Goal: Information Seeking & Learning: Check status

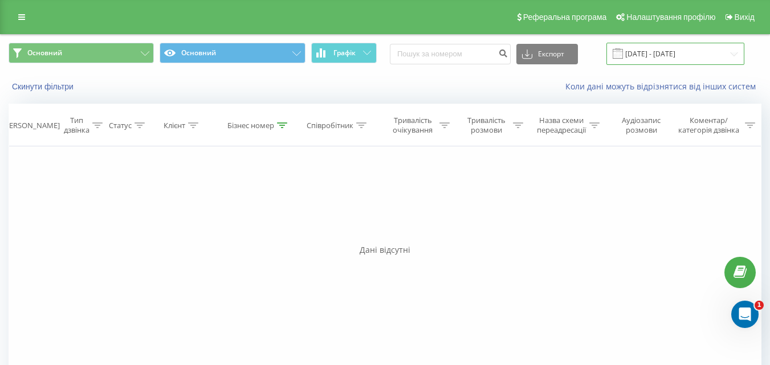
click at [714, 52] on input "[DATE] - [DATE]" at bounding box center [675, 54] width 138 height 22
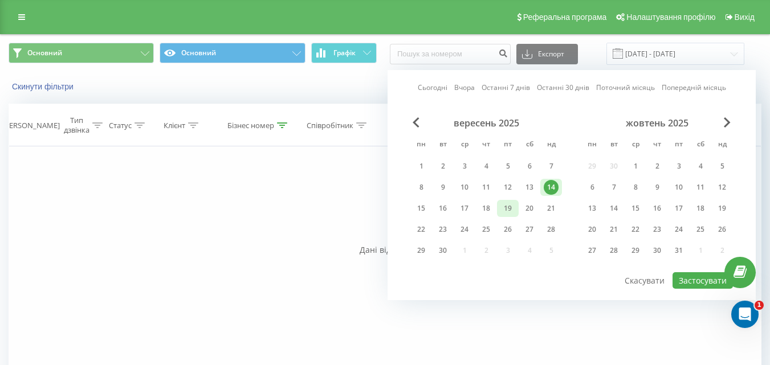
click at [508, 207] on div "19" at bounding box center [507, 208] width 15 height 15
click at [702, 280] on button "Застосувати" at bounding box center [703, 280] width 60 height 17
type input "[DATE] - [DATE]"
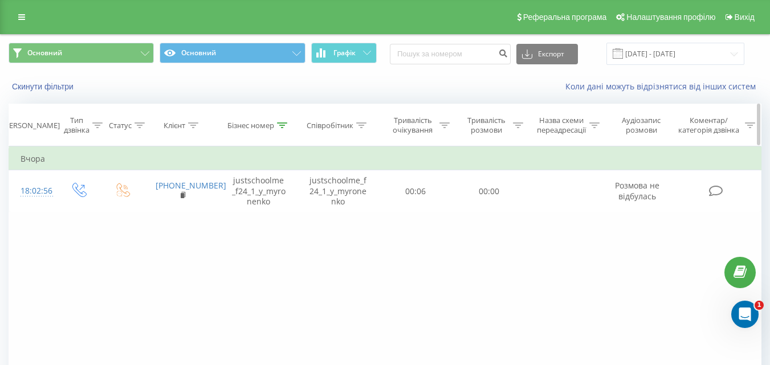
click at [282, 127] on icon at bounding box center [282, 126] width 10 height 6
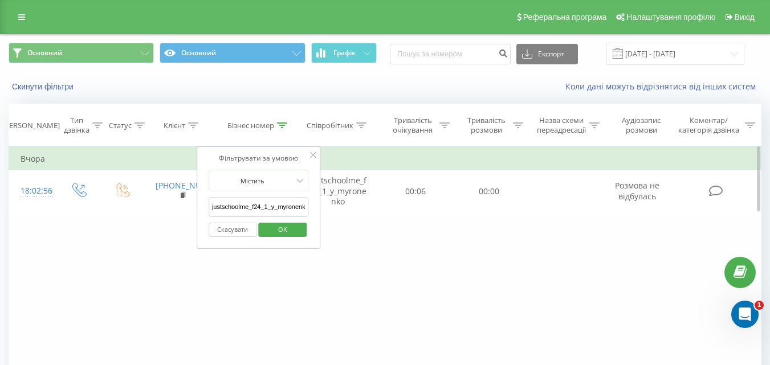
click at [268, 209] on input "justschoolme_f24_1_y_myronenko" at bounding box center [259, 207] width 100 height 20
paste input "justschoolme_f13_3_o_lys"
type input "justschoolme_f13_3_o_lys"
click at [278, 230] on span "OK" at bounding box center [283, 230] width 32 height 18
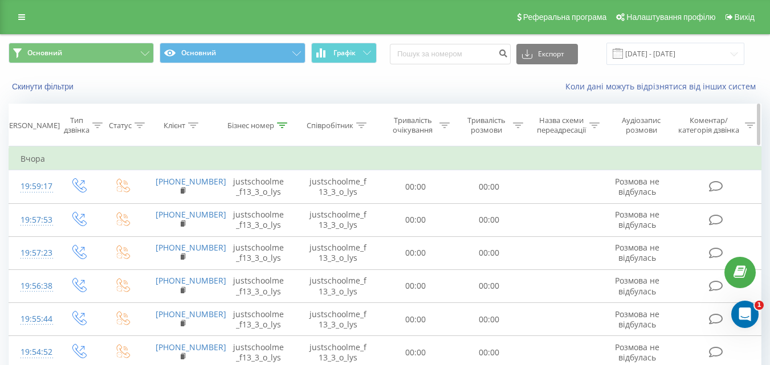
click at [284, 126] on icon at bounding box center [282, 126] width 10 height 6
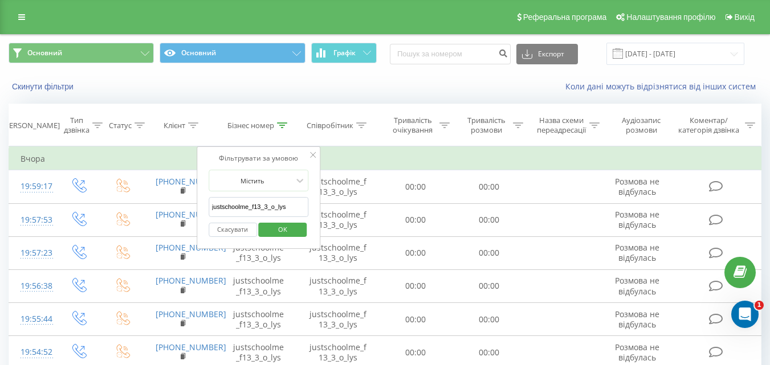
click at [251, 203] on input "justschoolme_f13_3_o_lys" at bounding box center [259, 207] width 100 height 20
paste input "justschoolme_f14_1_a_miroshnik"
type input "justschoolme_f14_1_a_miroshnik"
click at [275, 230] on span "OK" at bounding box center [283, 230] width 32 height 18
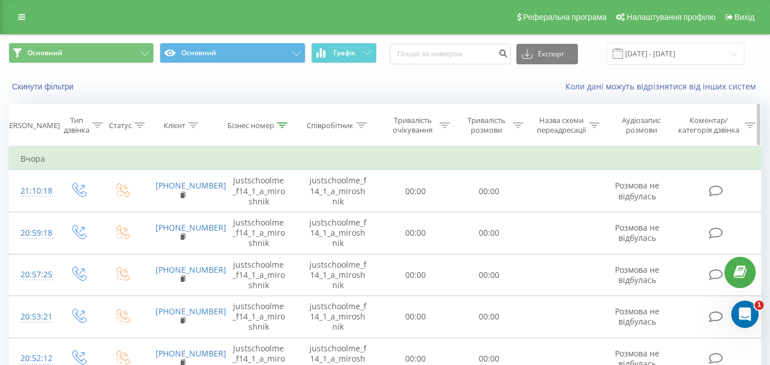
click at [285, 123] on icon at bounding box center [282, 126] width 10 height 6
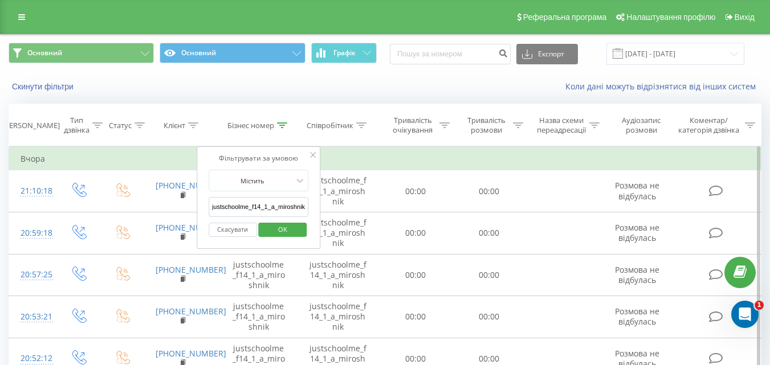
click at [269, 207] on input "justschoolme_f14_1_a_miroshnik" at bounding box center [259, 207] width 100 height 20
paste input "justschoolme_f14_2_v_stetsyuk"
type input "justschoolme_f14_2_v_stetsyuk"
click at [291, 235] on span "OK" at bounding box center [283, 230] width 32 height 18
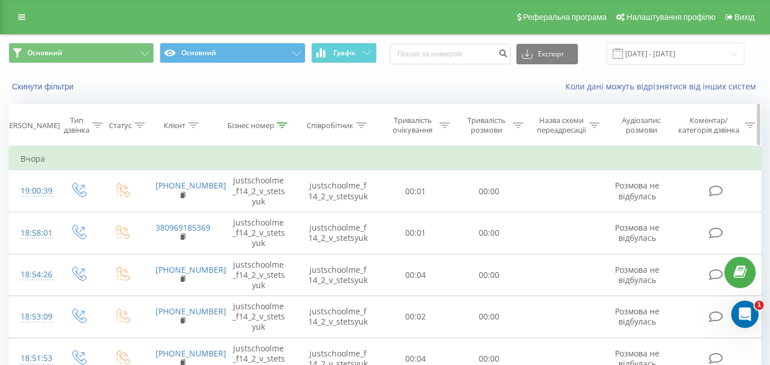
click at [280, 128] on div at bounding box center [282, 126] width 10 height 10
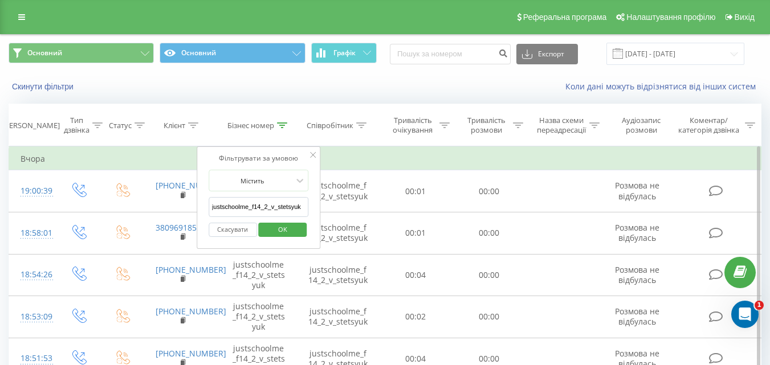
click at [258, 206] on input "justschoolme_f14_2_v_stetsyuk" at bounding box center [259, 207] width 100 height 20
paste input "justschoolme_f14_3_a_svyatun"
type input "justschoolme_f14_3_a_svyatun"
click at [288, 233] on span "OK" at bounding box center [283, 230] width 32 height 18
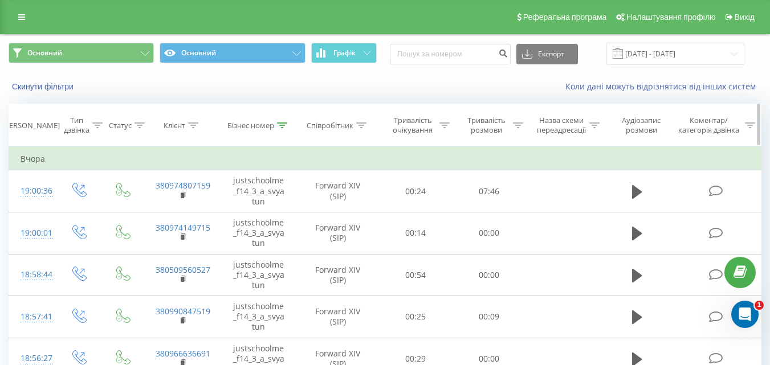
click at [281, 125] on icon at bounding box center [282, 126] width 10 height 6
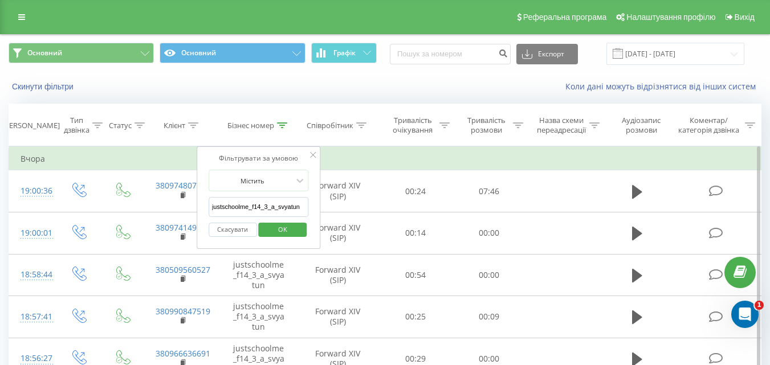
click at [276, 203] on input "justschoolme_f14_3_a_svyatun" at bounding box center [259, 207] width 100 height 20
paste input "justschoolme_f15_1_o_kononenko"
type input "justschoolme_f15_1_o_kononenko"
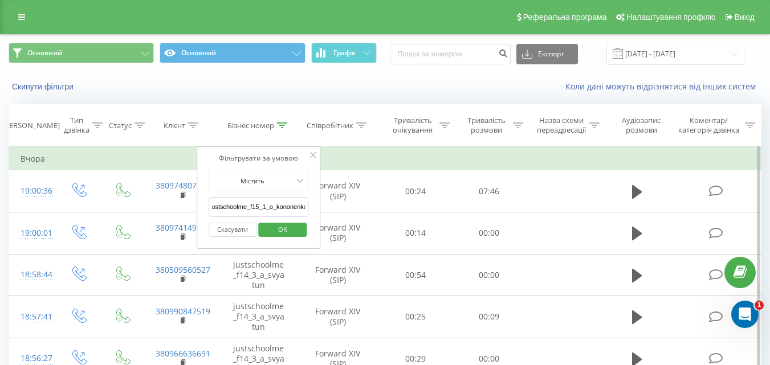
click at [302, 230] on button "OK" at bounding box center [283, 230] width 48 height 14
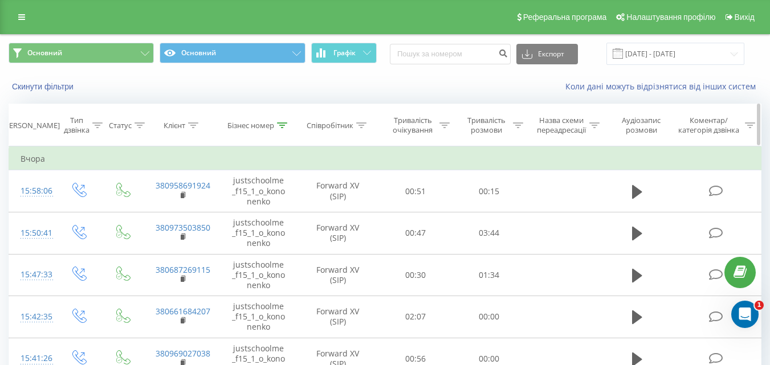
click at [282, 120] on th "Бізнес номер" at bounding box center [259, 125] width 76 height 42
click at [283, 126] on icon at bounding box center [282, 126] width 10 height 6
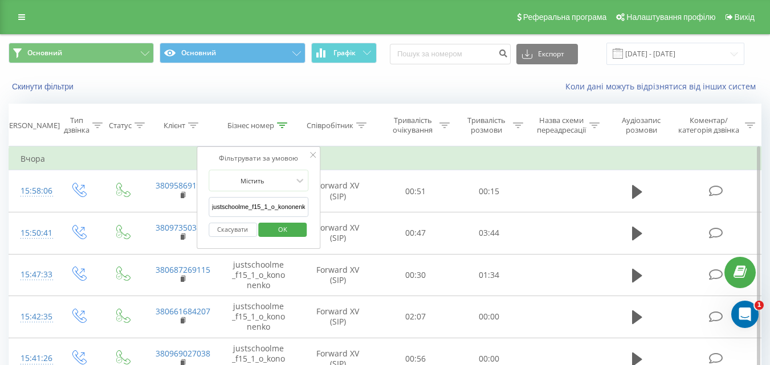
click at [257, 210] on input "justschoolme_f15_1_o_kononenko" at bounding box center [259, 207] width 100 height 20
paste input "justschoolme_f15_3_r_aleksandrov"
type input "justschoolme_f15_3_r_aleksandrov"
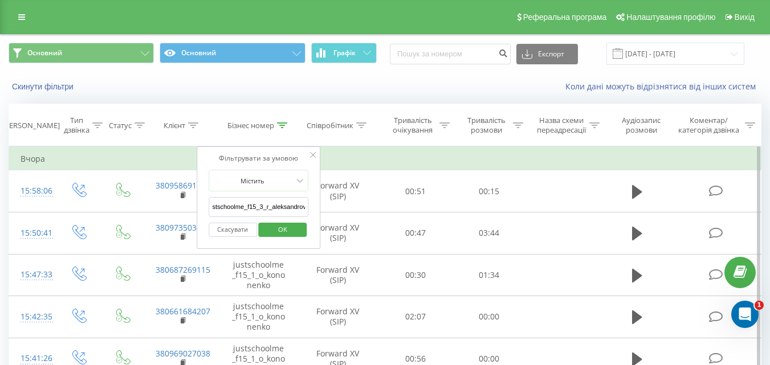
click at [292, 237] on span "OK" at bounding box center [283, 230] width 32 height 18
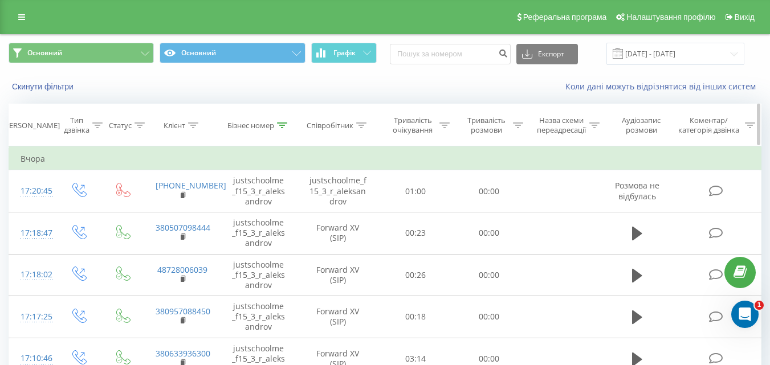
click at [280, 120] on th "Бізнес номер" at bounding box center [259, 125] width 76 height 42
click at [284, 125] on icon at bounding box center [282, 126] width 10 height 6
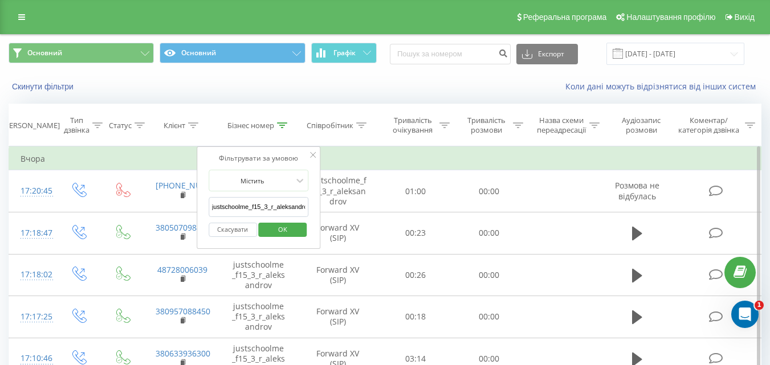
click at [274, 206] on input "justschoolme_f15_3_r_aleksandrov" at bounding box center [259, 207] width 100 height 20
paste input "justschoolme_f18_1_p_rybin"
type input "justschoolme_f18_1_p_rybin"
click at [290, 231] on span "OK" at bounding box center [283, 230] width 32 height 18
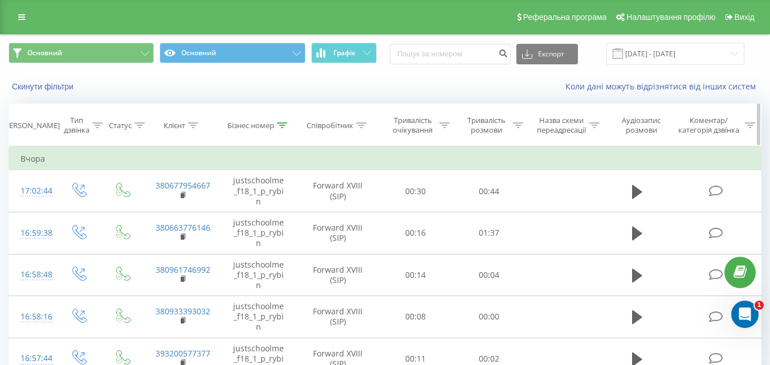
click at [284, 131] on th "Бізнес номер" at bounding box center [259, 125] width 76 height 42
click at [278, 124] on icon at bounding box center [282, 126] width 10 height 6
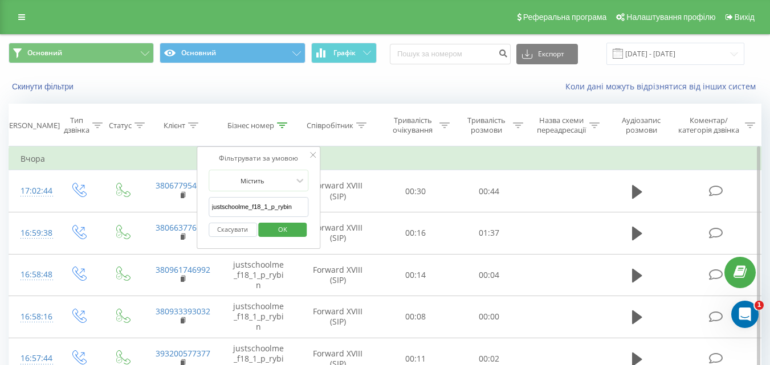
click at [292, 207] on input "justschoolme_f18_1_p_rybin" at bounding box center [259, 207] width 100 height 20
paste input "justschoolme_f21_1_n_denysyuk"
type input "justschoolme_f21_1_n_denysyuk"
click at [288, 233] on span "OK" at bounding box center [283, 230] width 32 height 18
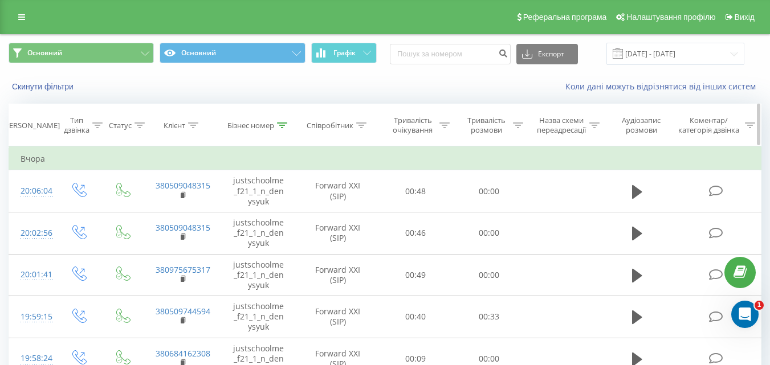
click at [282, 123] on icon at bounding box center [282, 126] width 10 height 6
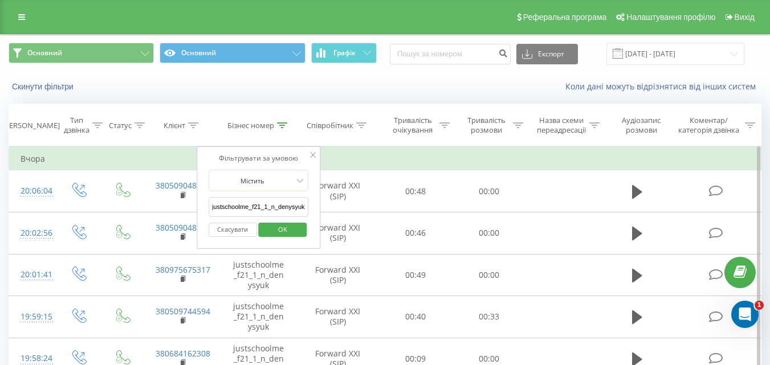
click at [270, 207] on input "justschoolme_f21_1_n_denysyuk" at bounding box center [259, 207] width 100 height 20
paste input "justschoolme_f13_2_a_nenych"
type input "justschoolme_f13_2_a_nenych"
click at [292, 230] on span "OK" at bounding box center [283, 230] width 32 height 18
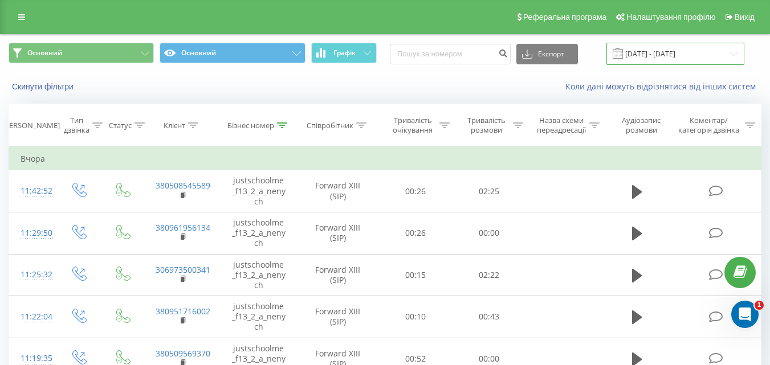
click at [725, 53] on input "[DATE] - [DATE]" at bounding box center [675, 54] width 138 height 22
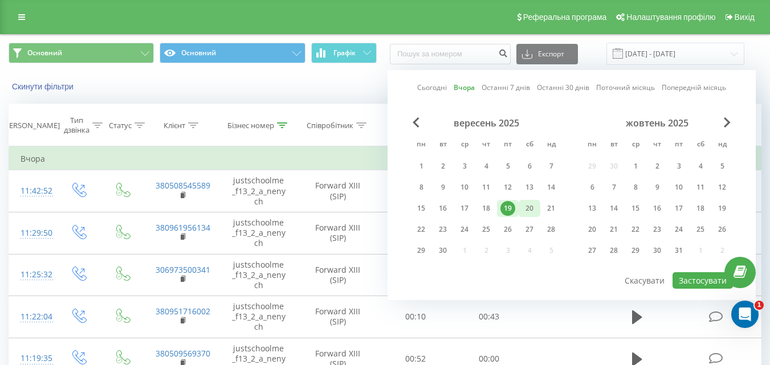
click at [524, 213] on div "20" at bounding box center [529, 208] width 15 height 15
click at [684, 279] on button "Застосувати" at bounding box center [703, 280] width 60 height 17
type input "[DATE] - [DATE]"
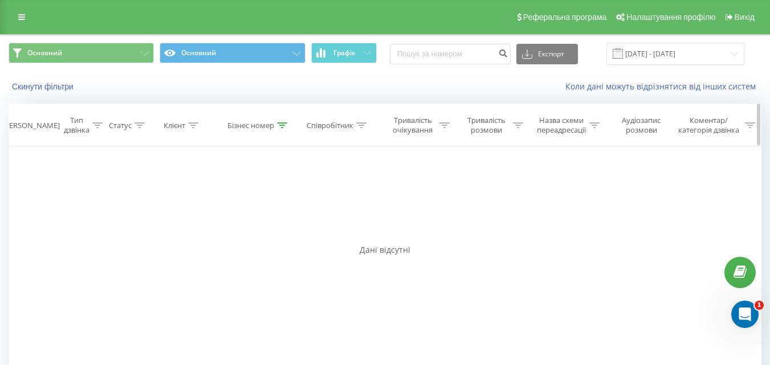
click at [279, 127] on icon at bounding box center [282, 126] width 10 height 6
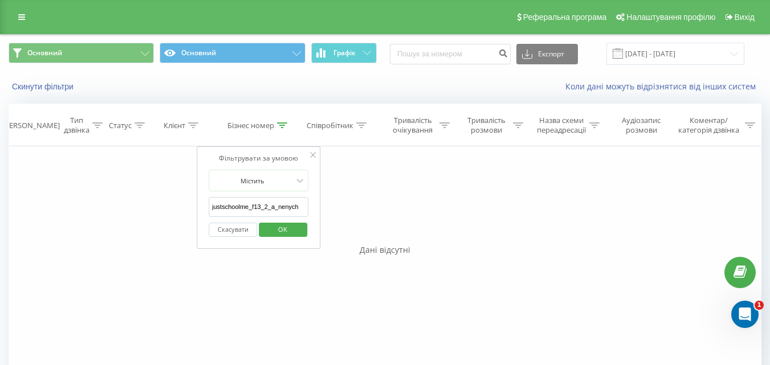
click at [255, 203] on input "justschoolme_f13_2_a_nenych" at bounding box center [259, 207] width 100 height 20
paste input "justschoolme_f13_3_o_lys"
type input "justschoolme_f13_3_o_lys"
click at [284, 231] on span "OK" at bounding box center [283, 230] width 32 height 18
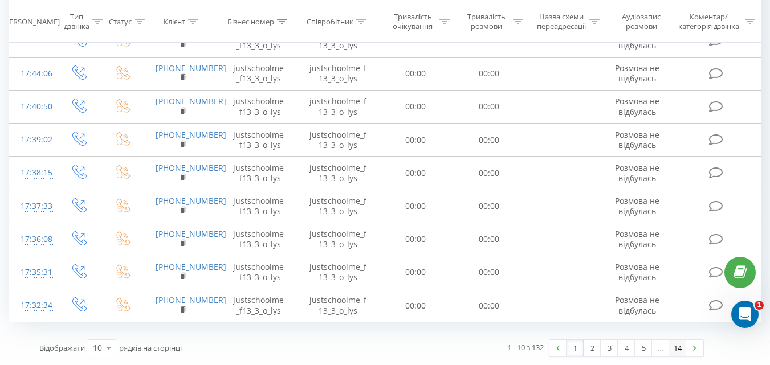
click at [673, 349] on link "14" at bounding box center [677, 348] width 17 height 16
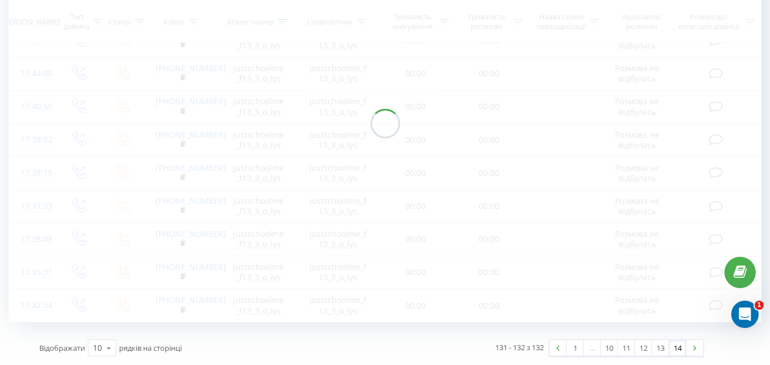
scroll to position [75, 0]
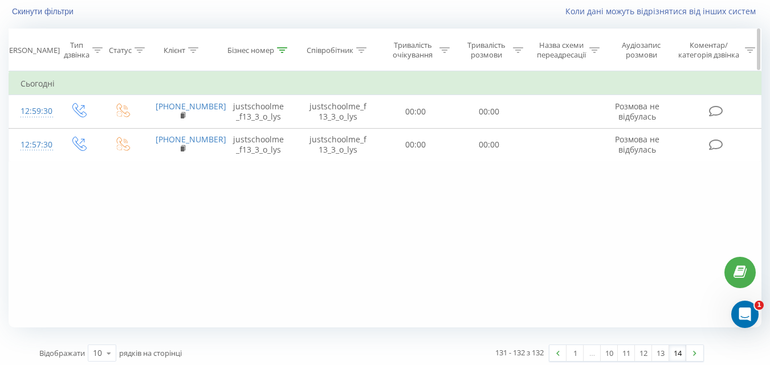
click at [280, 47] on icon at bounding box center [282, 50] width 10 height 6
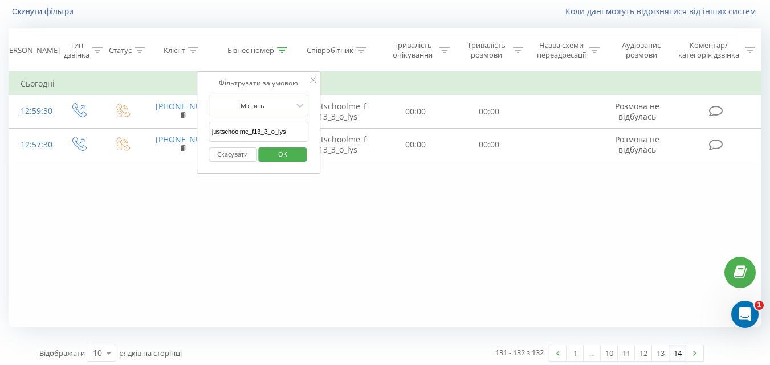
click at [264, 133] on input "justschoolme_f13_3_o_lys" at bounding box center [259, 132] width 100 height 20
paste input "justschoolme_f14_3_a_svyatun"
type input "justschoolme_f14_3_a_svyatun"
click at [284, 152] on span "OK" at bounding box center [283, 154] width 32 height 18
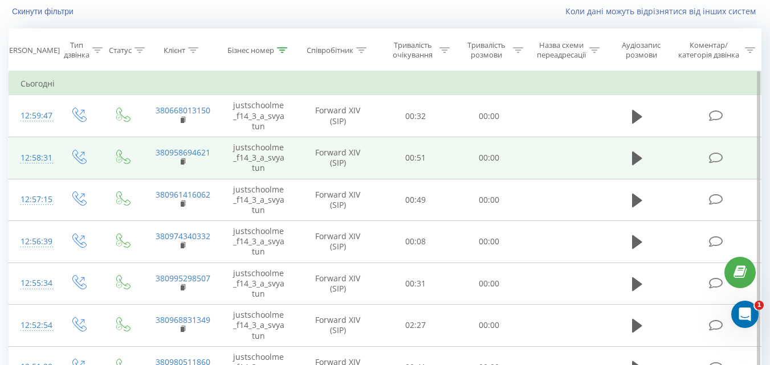
scroll to position [267, 0]
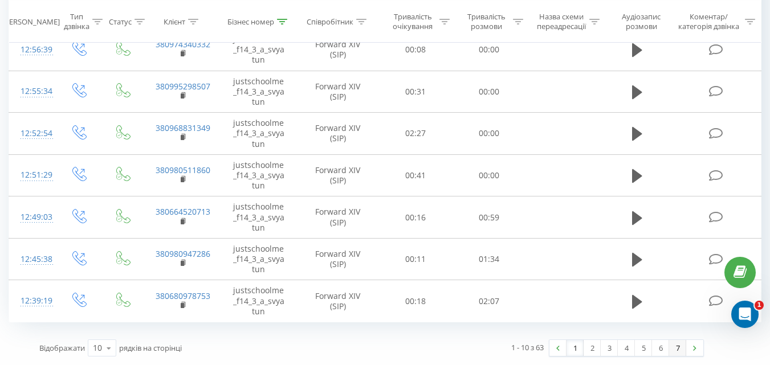
click at [675, 353] on link "7" at bounding box center [677, 348] width 17 height 16
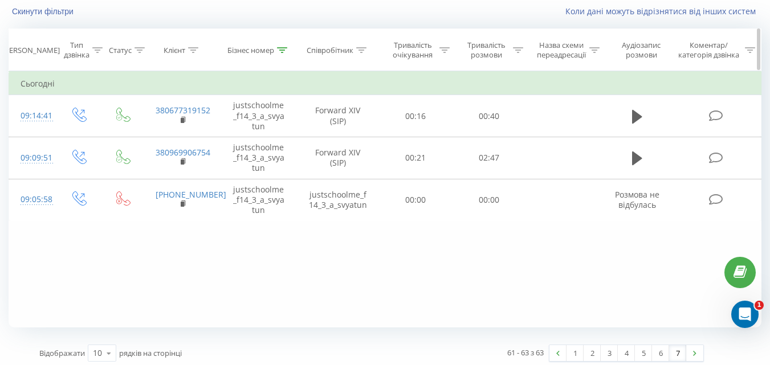
click at [283, 51] on icon at bounding box center [282, 50] width 10 height 6
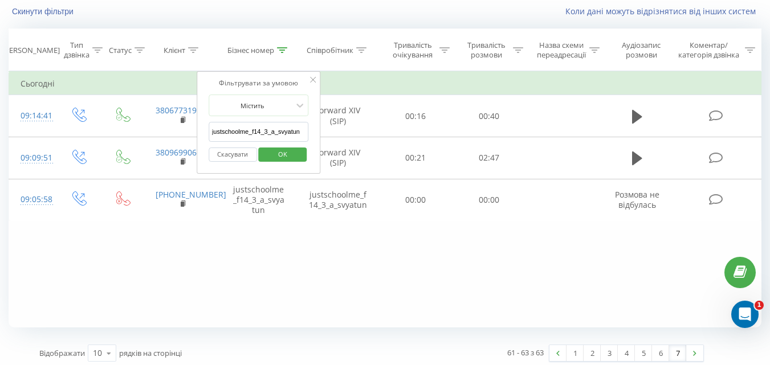
click at [282, 132] on input "justschoolme_f14_3_a_svyatun" at bounding box center [259, 132] width 100 height 20
paste input "justschoolme_f15_1_o_kononenko"
type input "justschoolme_f15_1_o_kononenko"
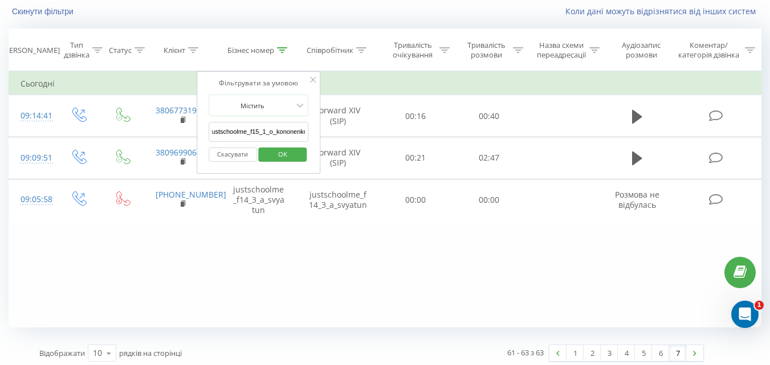
click at [284, 152] on span "OK" at bounding box center [283, 154] width 32 height 18
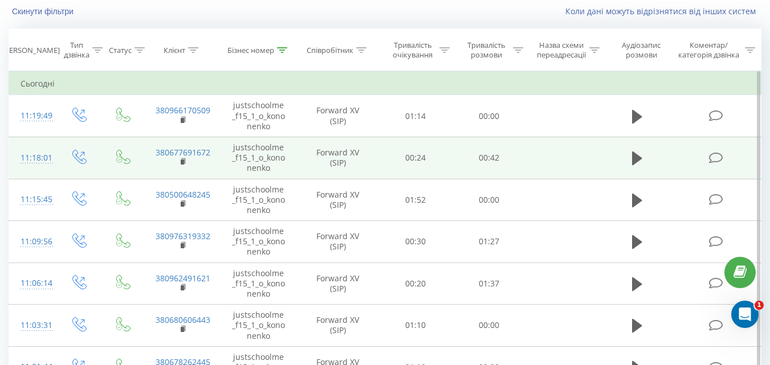
scroll to position [267, 0]
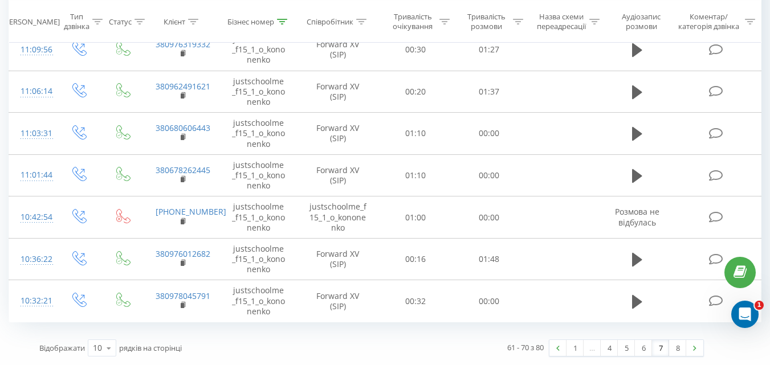
click at [679, 350] on link "8" at bounding box center [677, 348] width 17 height 16
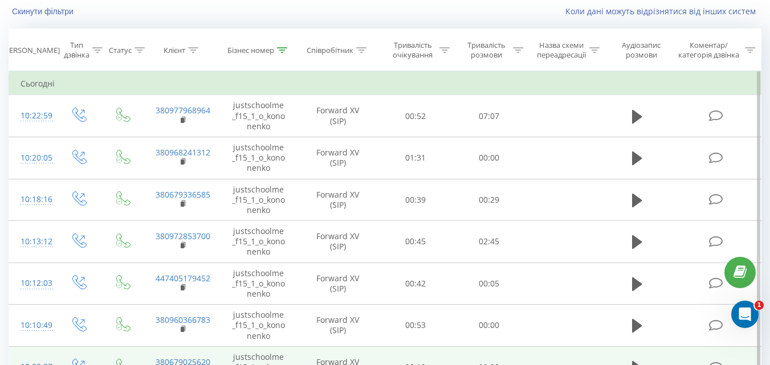
scroll to position [246, 0]
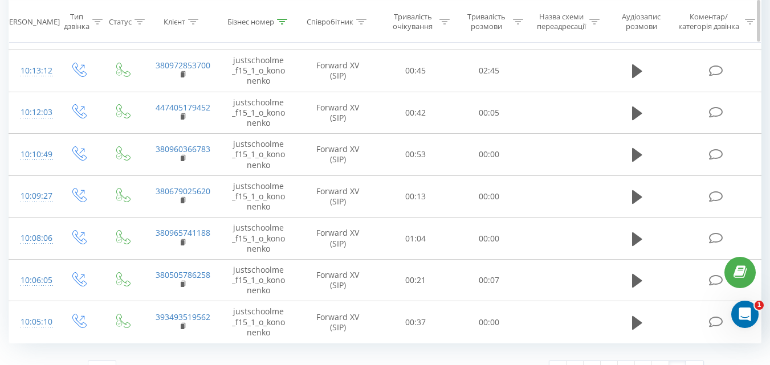
click at [278, 17] on div at bounding box center [282, 22] width 10 height 10
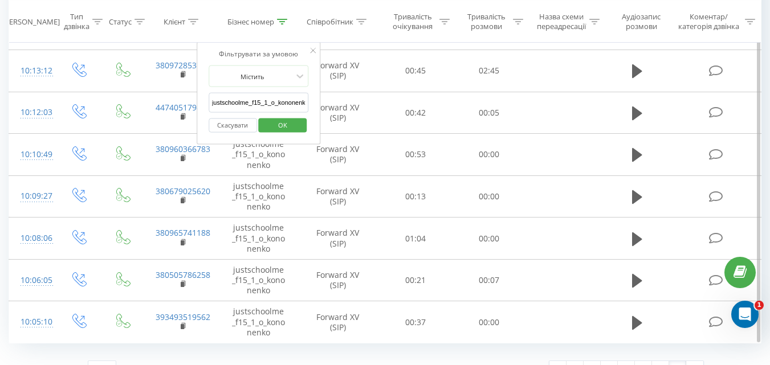
click at [258, 99] on input "justschoolme_f15_1_o_kononenko" at bounding box center [259, 103] width 100 height 20
paste input "justschoolme_f15_2_m_mishukova"
type input "justschoolme_f15_2_m_mishukova"
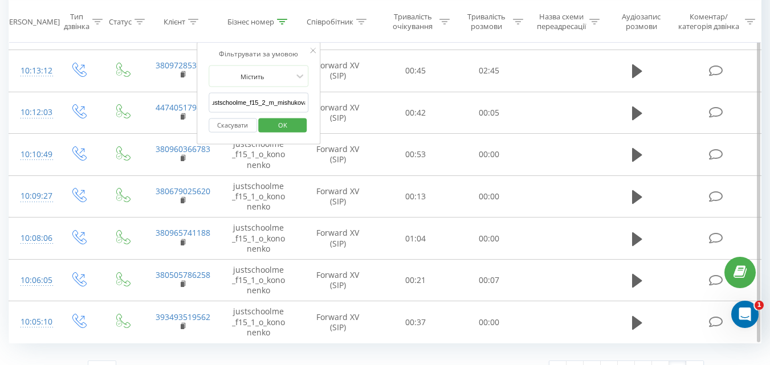
click at [276, 121] on span "OK" at bounding box center [283, 125] width 32 height 18
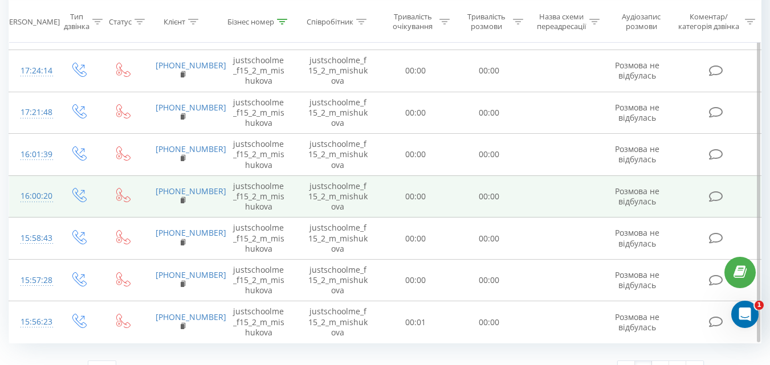
scroll to position [267, 0]
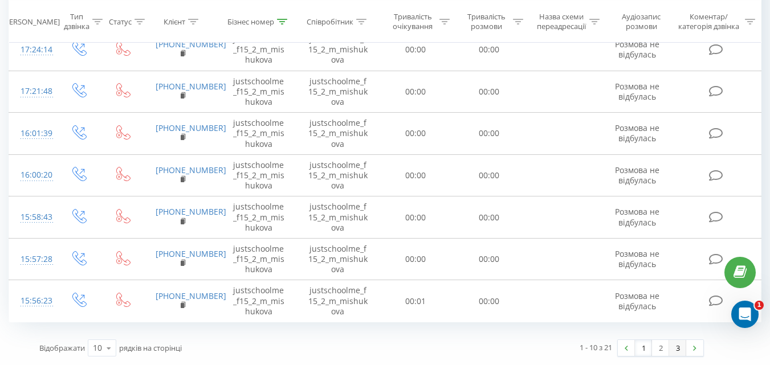
click at [679, 352] on link "3" at bounding box center [677, 348] width 17 height 16
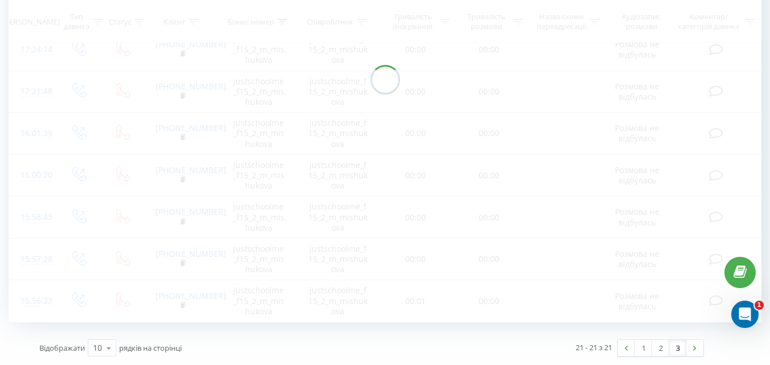
scroll to position [75, 0]
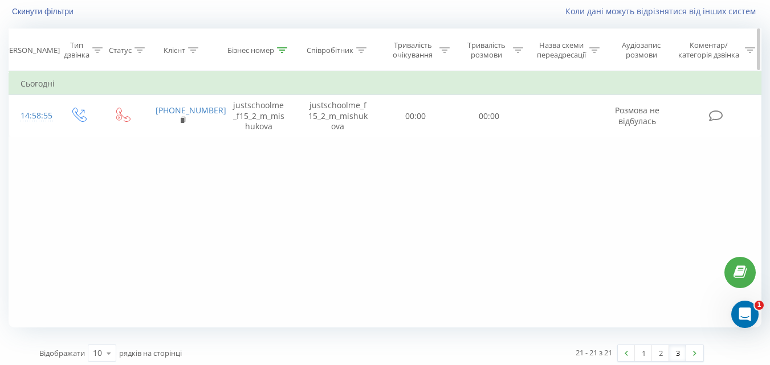
click at [280, 48] on icon at bounding box center [282, 50] width 10 height 6
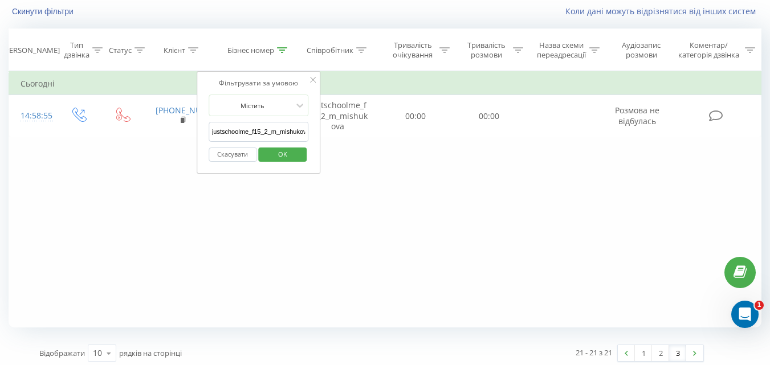
click at [256, 136] on input "justschoolme_f15_2_m_mishukova" at bounding box center [259, 132] width 100 height 20
paste input "justschoolme_f15_3_r_aleksandrov"
type input "justschoolme_f15_3_r_aleksandrov"
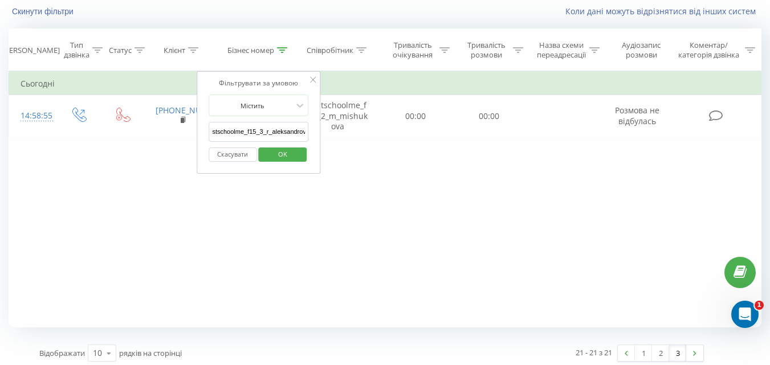
click at [274, 159] on span "OK" at bounding box center [283, 154] width 32 height 18
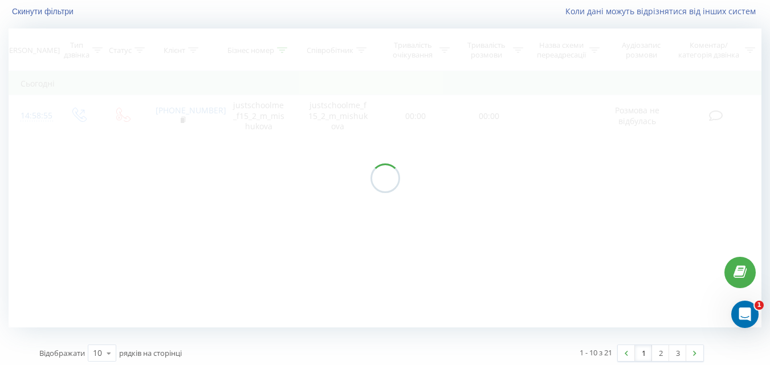
scroll to position [47, 0]
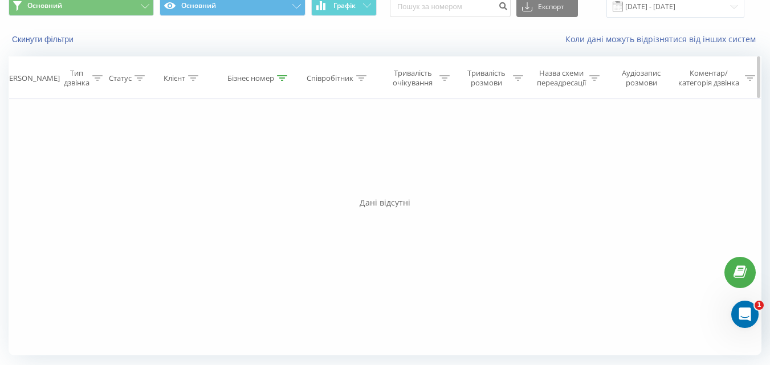
click at [281, 82] on div at bounding box center [282, 79] width 10 height 10
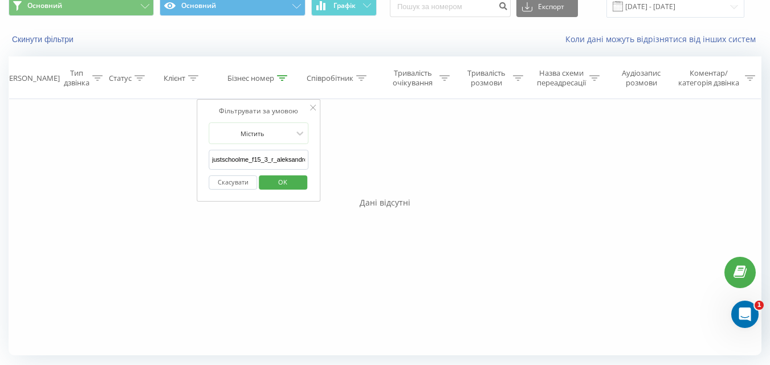
click at [277, 152] on input "justschoolme_f15_3_r_aleksandrov" at bounding box center [259, 160] width 100 height 20
paste input "justschoolme_f16_1_a_klymenko"
type input "justschoolme_f16_1_a_klymenko"
click at [283, 184] on span "OK" at bounding box center [283, 182] width 32 height 18
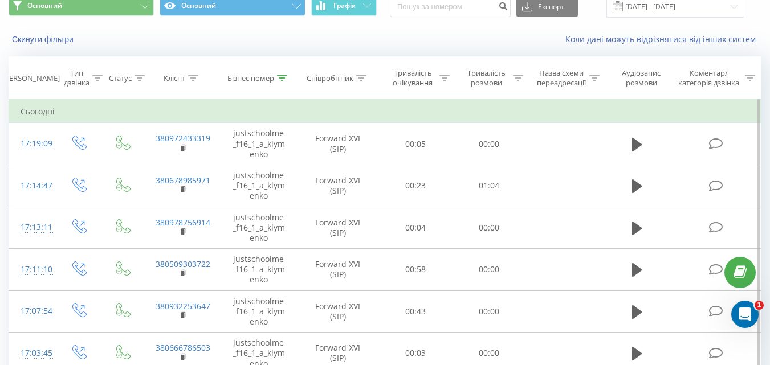
scroll to position [267, 0]
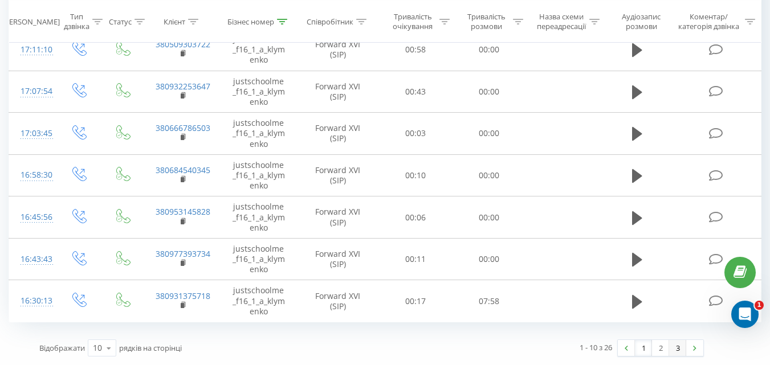
click at [674, 349] on link "3" at bounding box center [677, 348] width 17 height 16
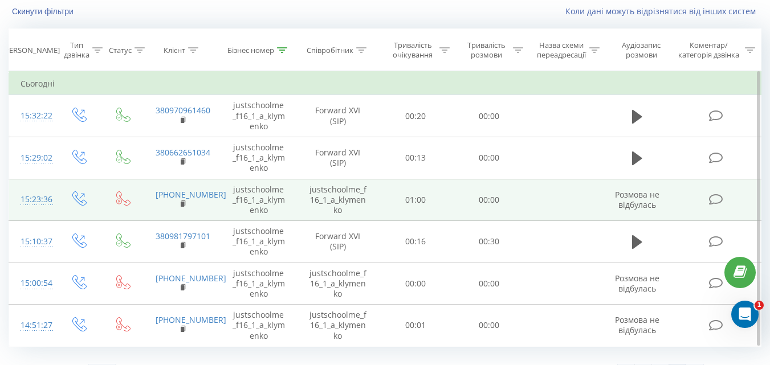
scroll to position [100, 0]
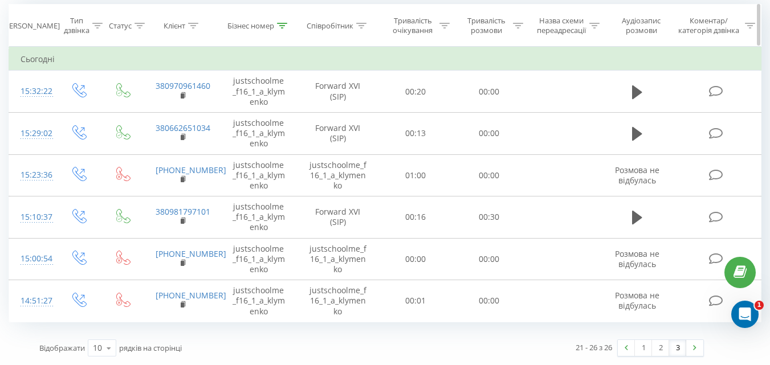
click at [279, 26] on icon at bounding box center [282, 26] width 10 height 6
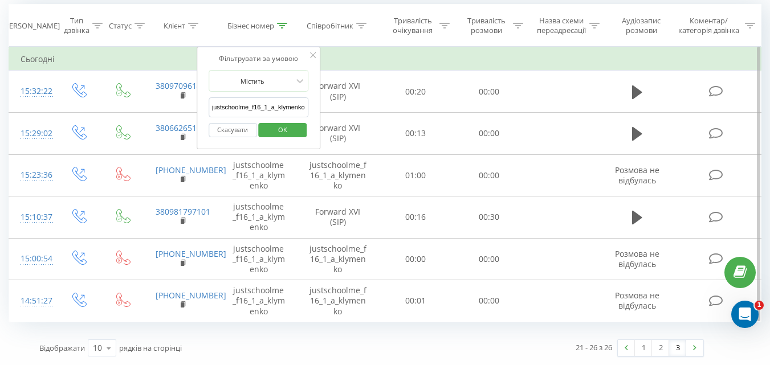
click at [276, 108] on input "justschoolme_f16_1_a_klymenko" at bounding box center [259, 107] width 100 height 20
paste input "justschoolme_f18_1_p_rybin"
type input "justschoolme_f18_1_p_rybin"
drag, startPoint x: 278, startPoint y: 119, endPoint x: 282, endPoint y: 124, distance: 6.9
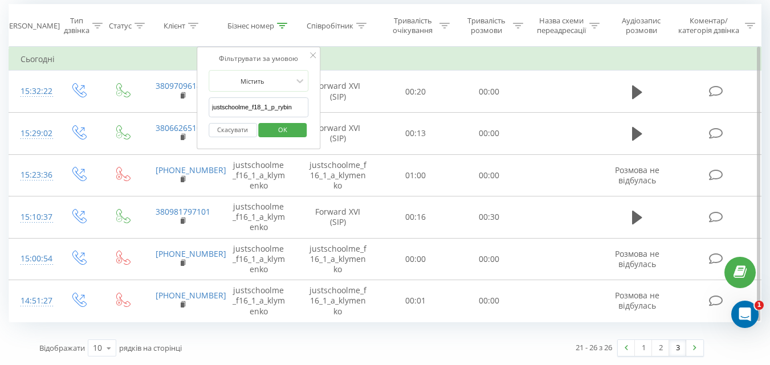
click at [279, 120] on div "Скасувати OK" at bounding box center [259, 130] width 100 height 26
click at [282, 124] on span "OK" at bounding box center [283, 130] width 32 height 18
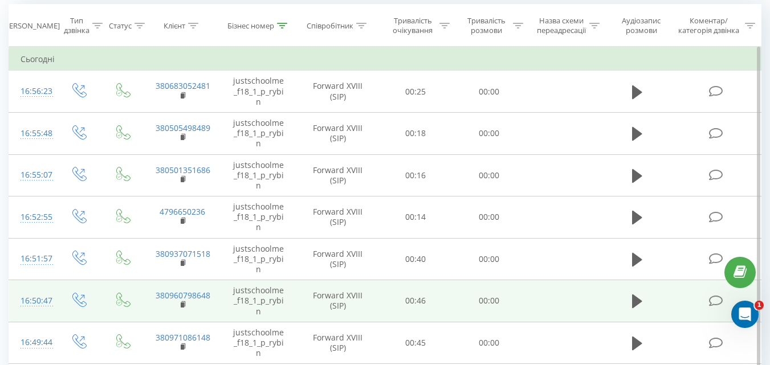
scroll to position [267, 0]
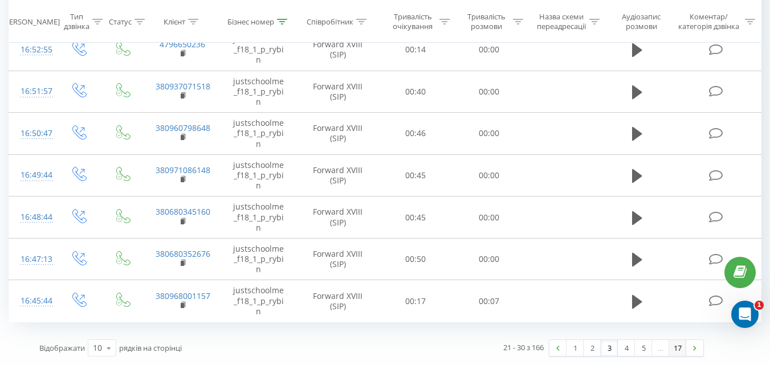
click at [680, 347] on link "17" at bounding box center [677, 348] width 17 height 16
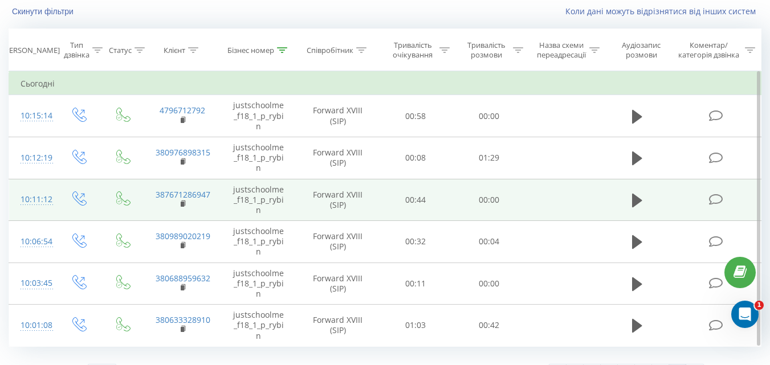
scroll to position [100, 0]
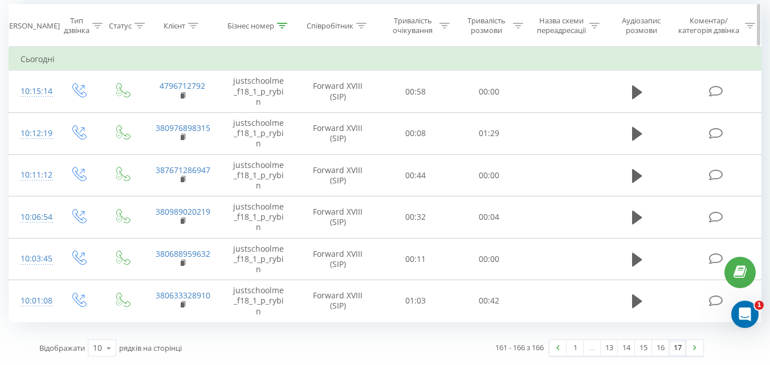
drag, startPoint x: 276, startPoint y: 21, endPoint x: 288, endPoint y: 32, distance: 16.1
click at [277, 22] on div at bounding box center [282, 26] width 10 height 10
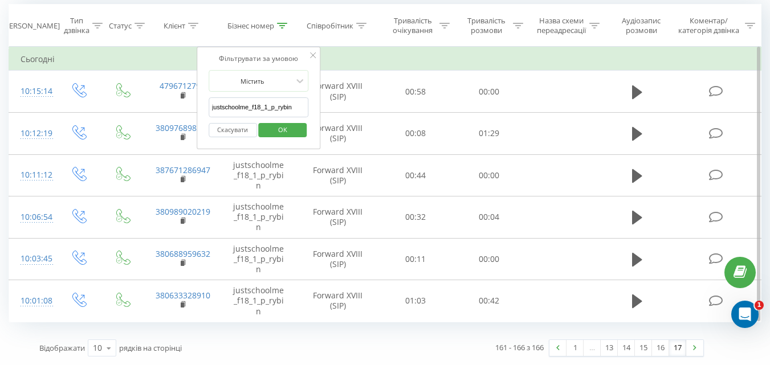
click at [270, 107] on input "justschoolme_f18_1_p_rybin" at bounding box center [259, 107] width 100 height 20
paste input "justschoolme_f21_1_n_denysyuk"
type input "justschoolme_f21_1_n_denysyuk"
click at [284, 134] on span "OK" at bounding box center [283, 130] width 32 height 18
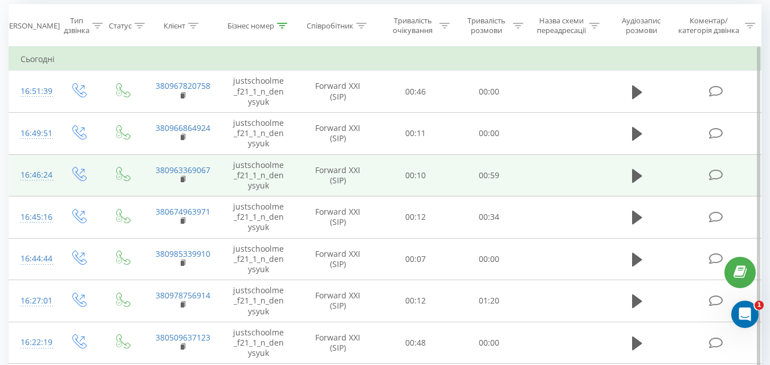
scroll to position [267, 0]
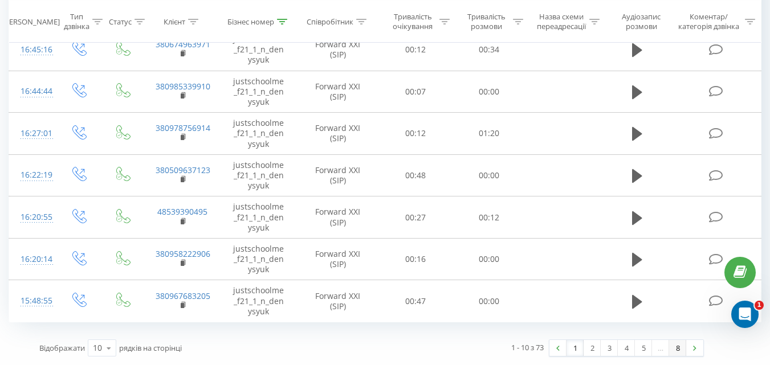
click at [675, 351] on link "8" at bounding box center [677, 348] width 17 height 16
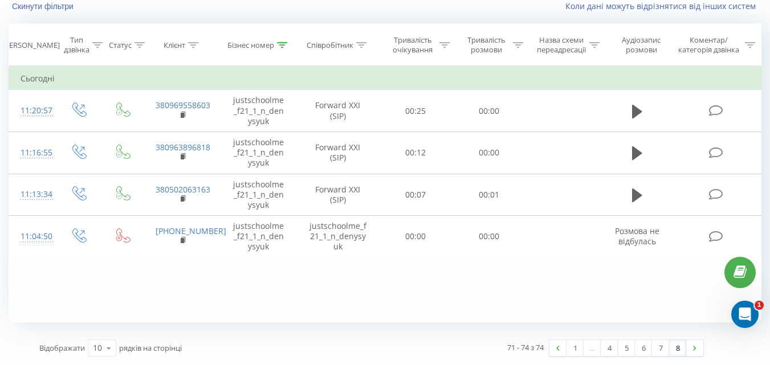
scroll to position [80, 0]
click at [282, 42] on icon at bounding box center [282, 45] width 10 height 6
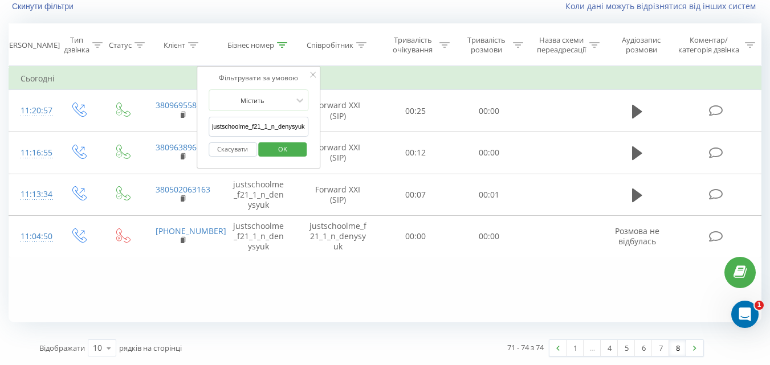
click at [272, 124] on input "justschoolme_f21_1_n_denysyuk" at bounding box center [259, 127] width 100 height 20
paste input "justschoolme_f24_1_y_myronenko"
type input "justschoolme_f24_1_y_myronenko"
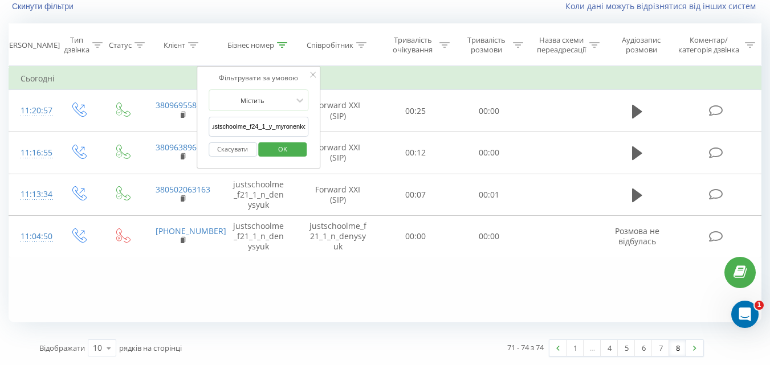
scroll to position [0, 0]
click at [282, 145] on span "OK" at bounding box center [283, 149] width 32 height 18
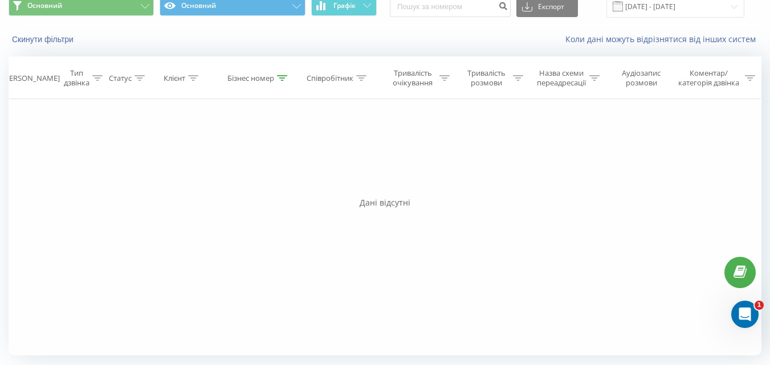
scroll to position [47, 0]
click at [280, 84] on th "Бізнес номер" at bounding box center [259, 78] width 76 height 42
click at [278, 82] on div at bounding box center [282, 79] width 10 height 10
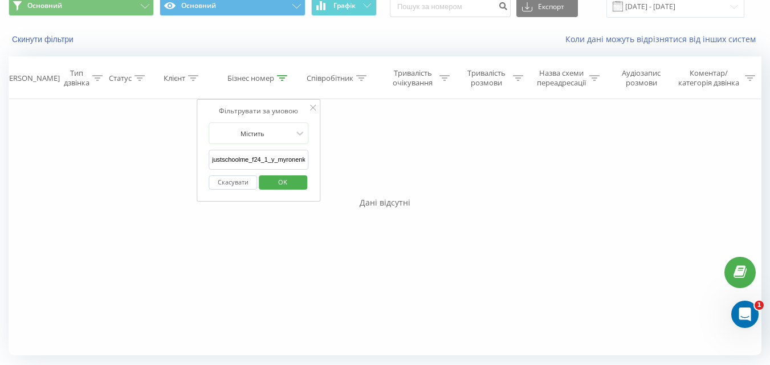
click at [251, 159] on input "justschoolme_f24_1_y_myronenko" at bounding box center [259, 160] width 100 height 20
paste input "justschoolme_f13_2_a_nenych"
type input "justschoolme_f13_2_a_nenych"
click at [275, 179] on span "OK" at bounding box center [283, 182] width 32 height 18
